Goal: Transaction & Acquisition: Download file/media

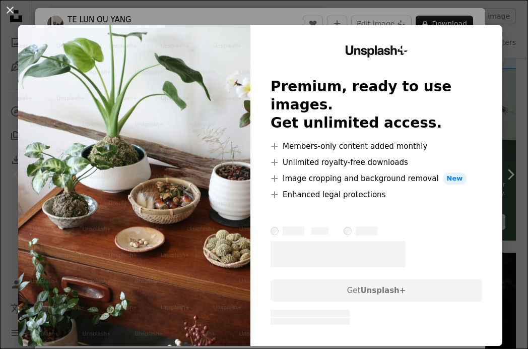
scroll to position [239, 0]
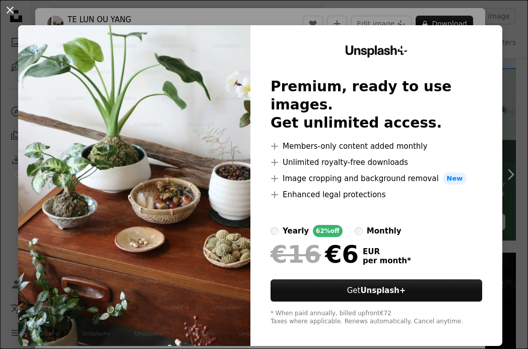
click at [12, 13] on button "An X shape" at bounding box center [10, 10] width 12 height 12
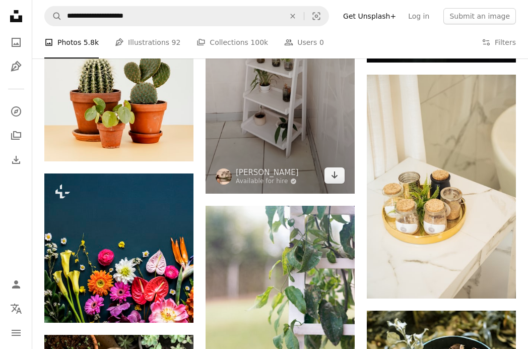
scroll to position [527, 0]
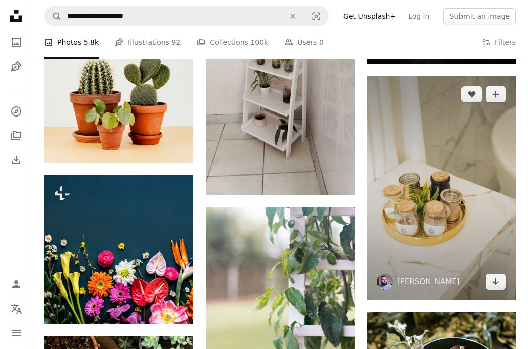
click at [415, 221] on img at bounding box center [441, 188] width 149 height 224
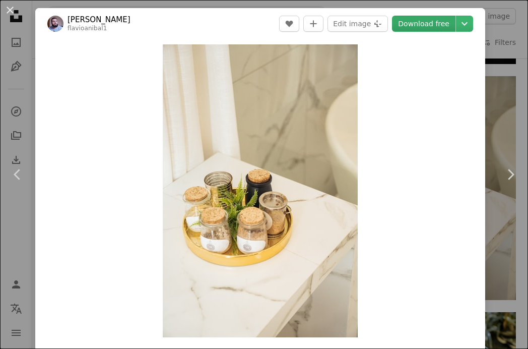
click at [436, 24] on link "Download free" at bounding box center [423, 24] width 63 height 16
